Goal: Task Accomplishment & Management: Use online tool/utility

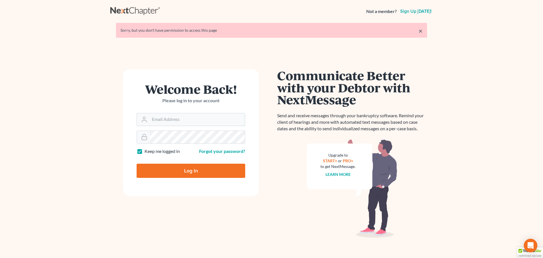
type input "[PERSON_NAME][EMAIL_ADDRESS][DOMAIN_NAME]"
click at [162, 164] on input "Log In" at bounding box center [191, 171] width 109 height 14
type input "Thinking..."
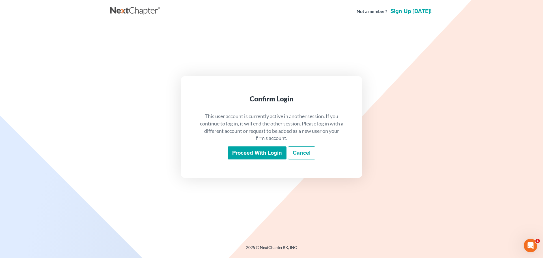
click at [253, 163] on div "This user account is currently active in another session. If you continue to lo…" at bounding box center [272, 136] width 154 height 56
click at [255, 154] on input "Proceed with login" at bounding box center [257, 152] width 59 height 13
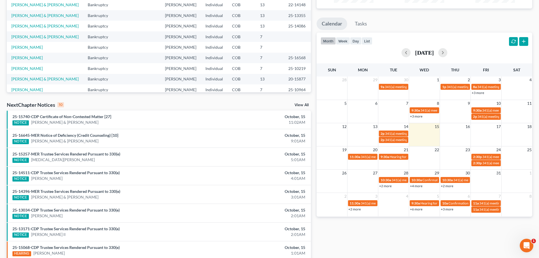
scroll to position [85, 0]
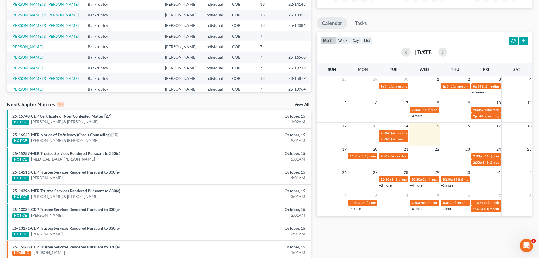
click at [97, 115] on link "25-15740-CDP Certificate of Non-Contested Matter [27]" at bounding box center [61, 116] width 99 height 5
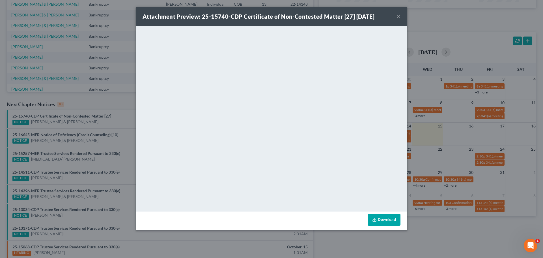
click at [399, 16] on button "×" at bounding box center [399, 16] width 4 height 7
